Goal: Information Seeking & Learning: Learn about a topic

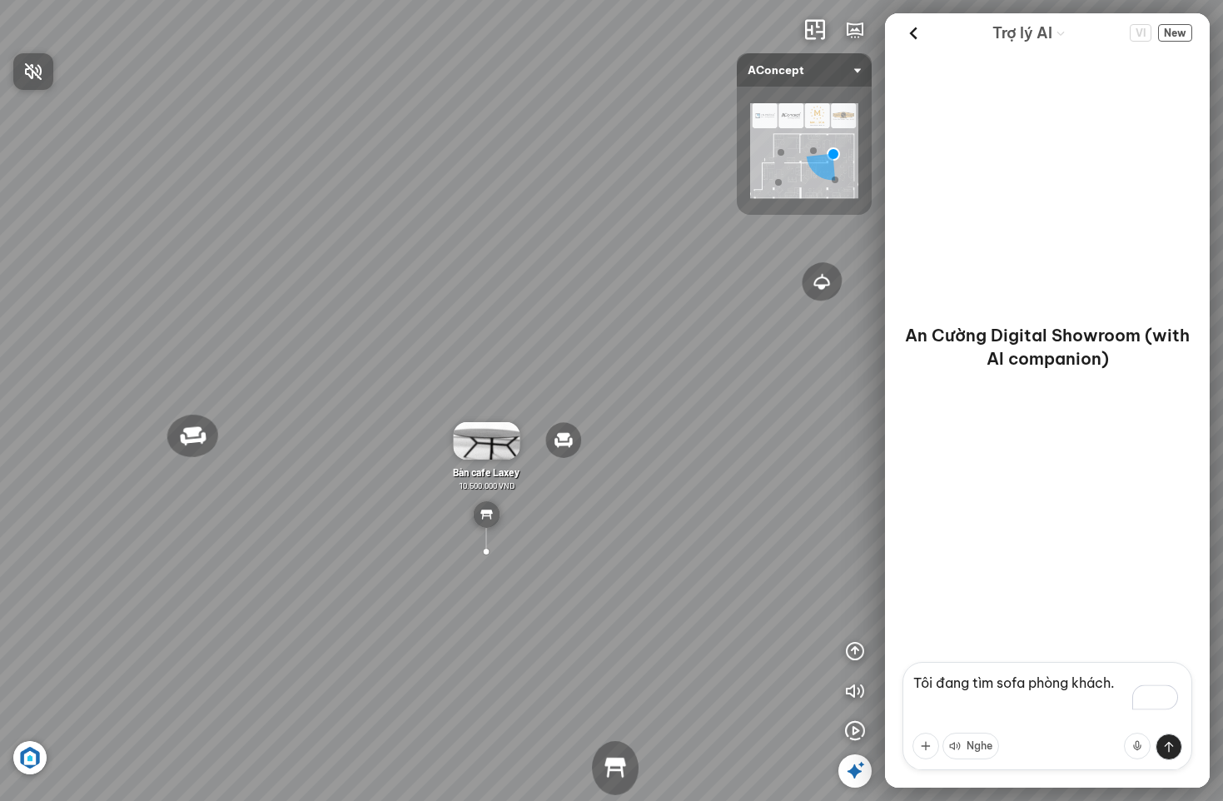
click at [913, 35] on div at bounding box center [611, 400] width 1223 height 801
click at [913, 35] on icon at bounding box center [913, 33] width 25 height 25
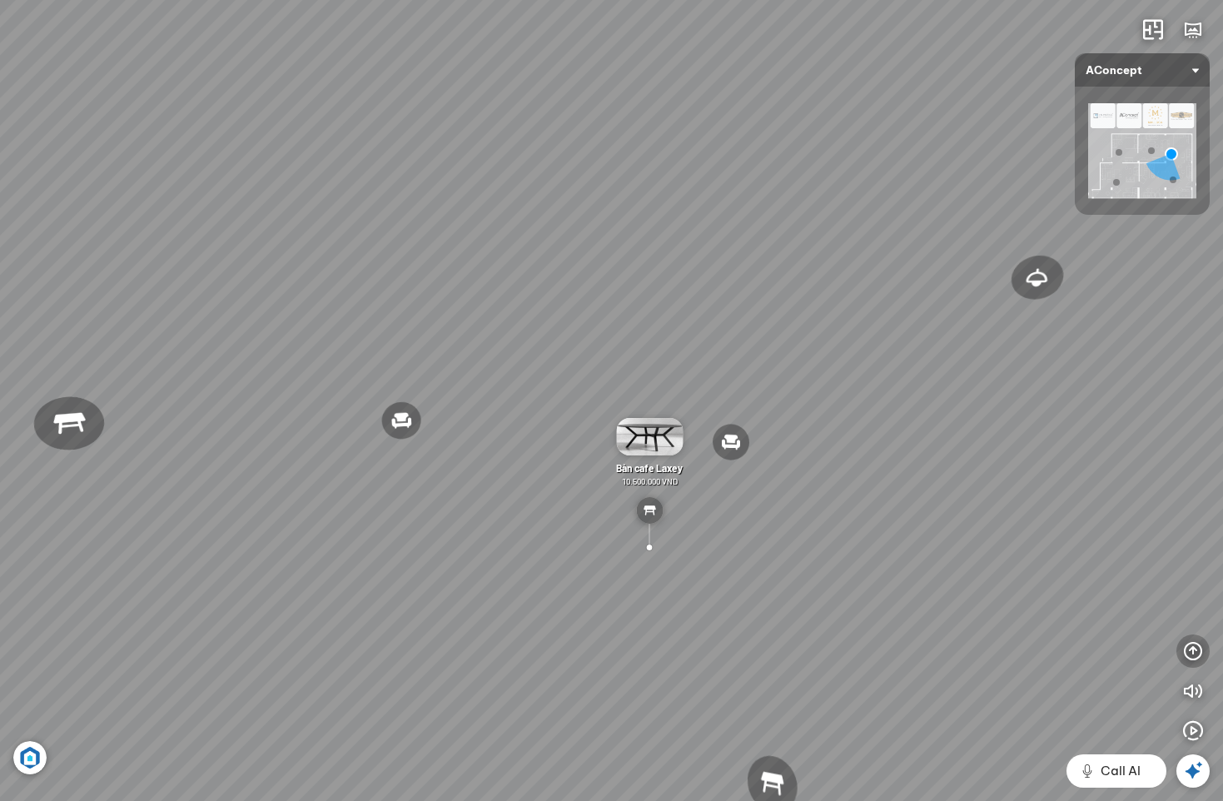
click at [1189, 654] on icon "button" at bounding box center [1193, 651] width 20 height 20
click at [1189, 570] on icon "button" at bounding box center [1193, 571] width 20 height 20
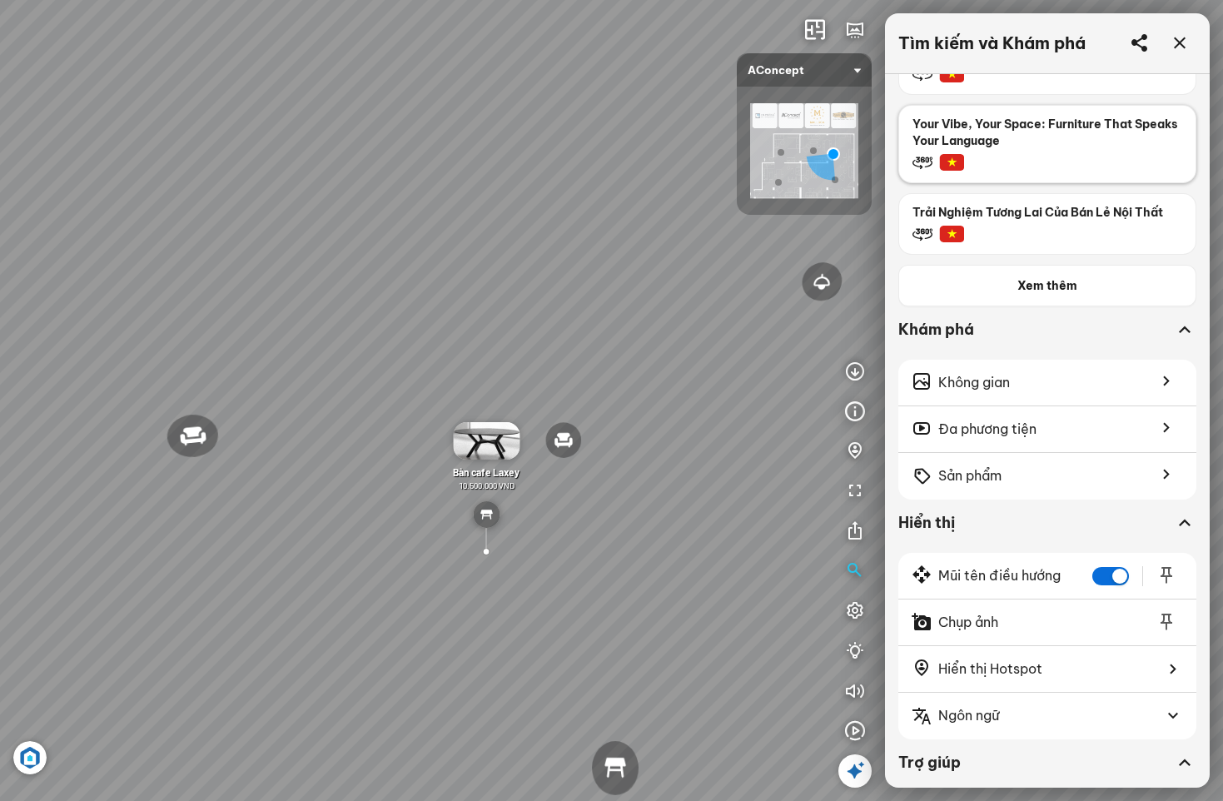
scroll to position [416, 0]
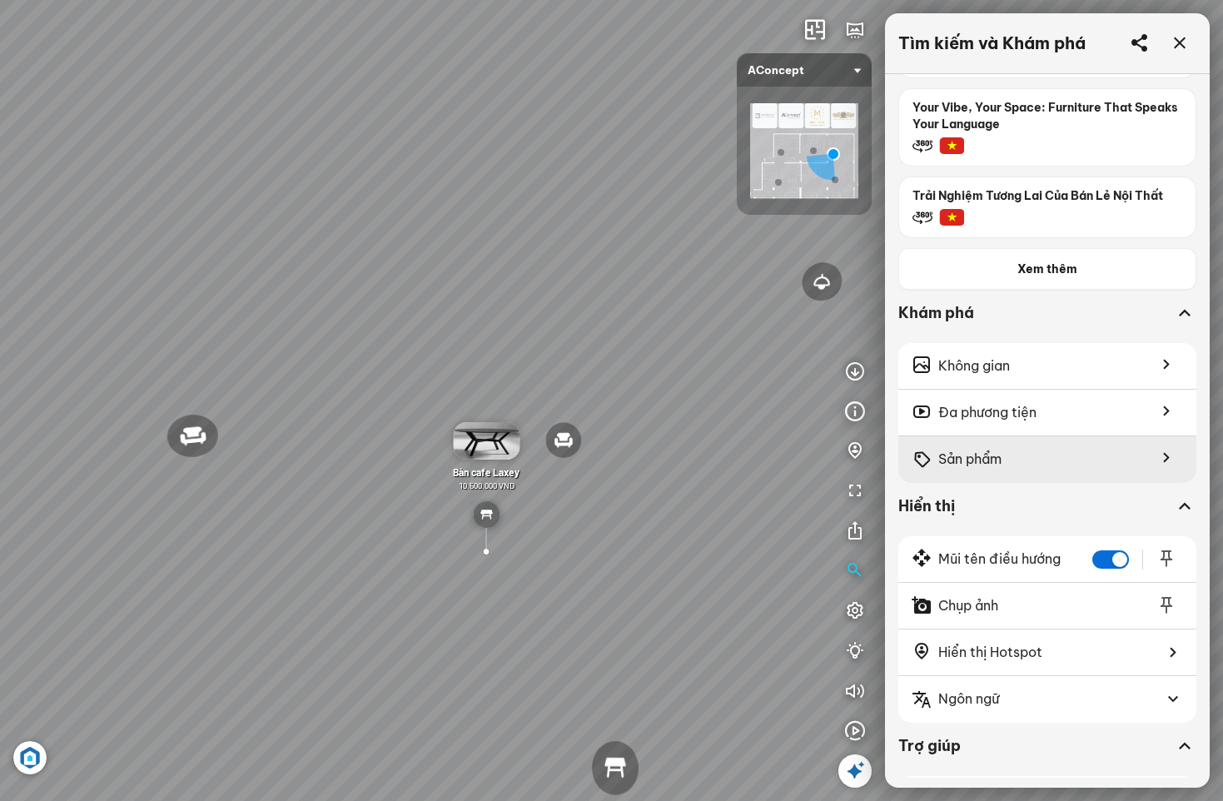
click at [1011, 448] on div "Sản phẩm" at bounding box center [1047, 459] width 298 height 47
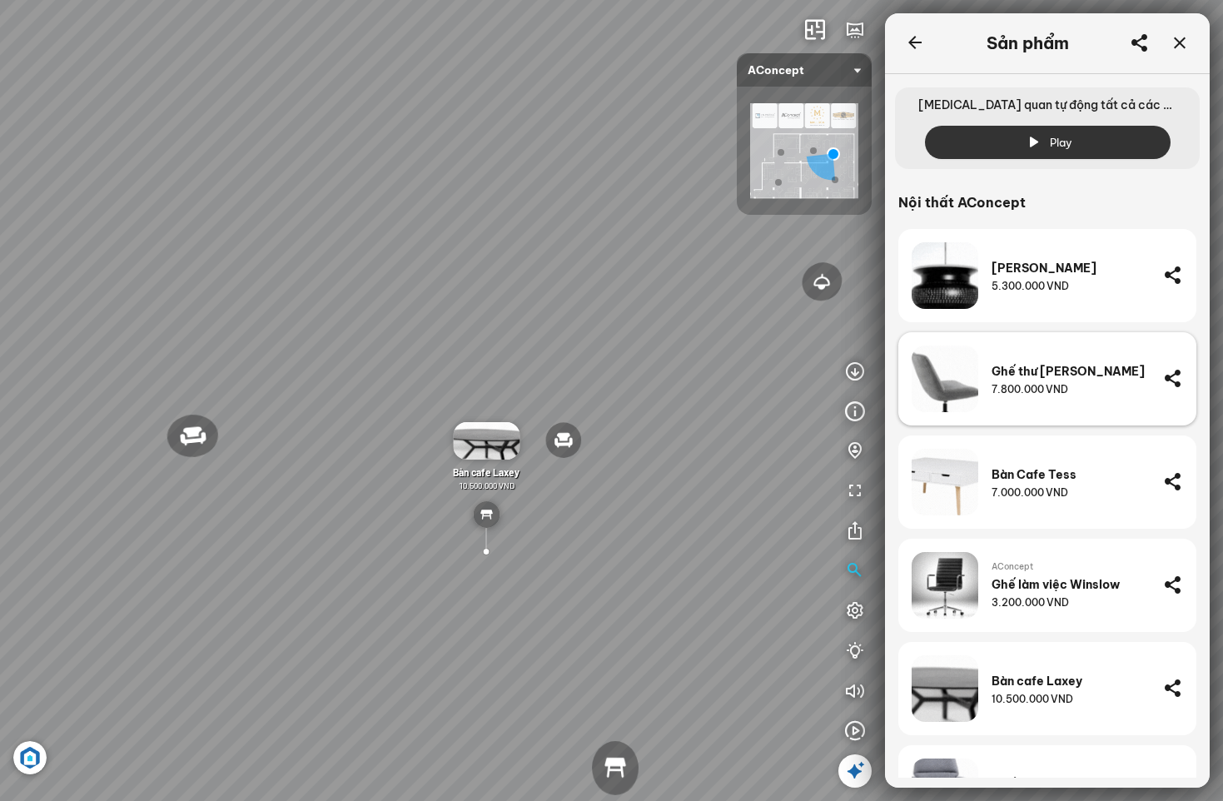
click at [1039, 400] on div "Ghế thư giãn Nanna 7.800.000 VND" at bounding box center [1070, 378] width 158 height 67
